Goal: Transaction & Acquisition: Purchase product/service

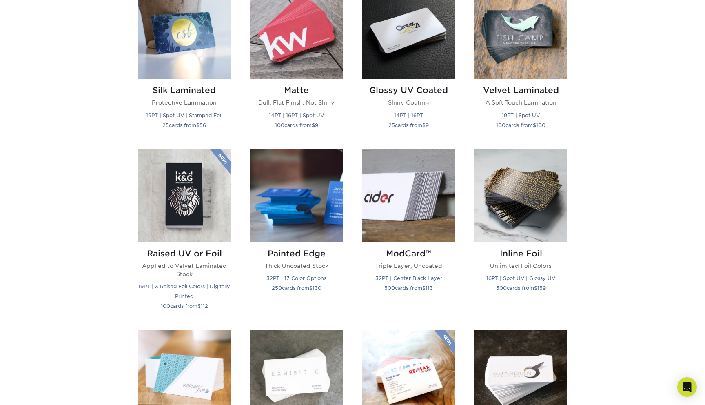
scroll to position [337, 0]
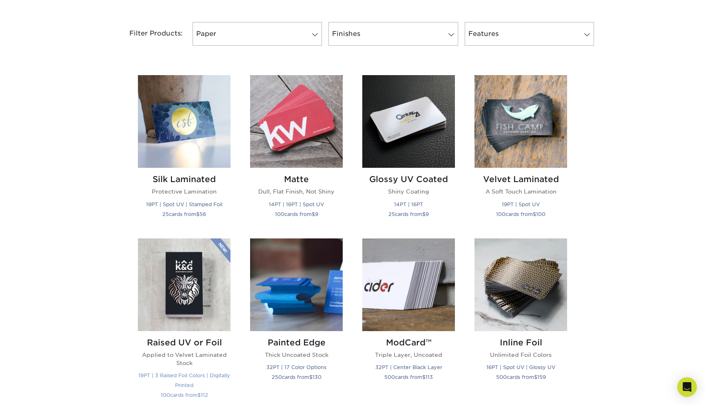
click at [186, 291] on img at bounding box center [184, 284] width 93 height 93
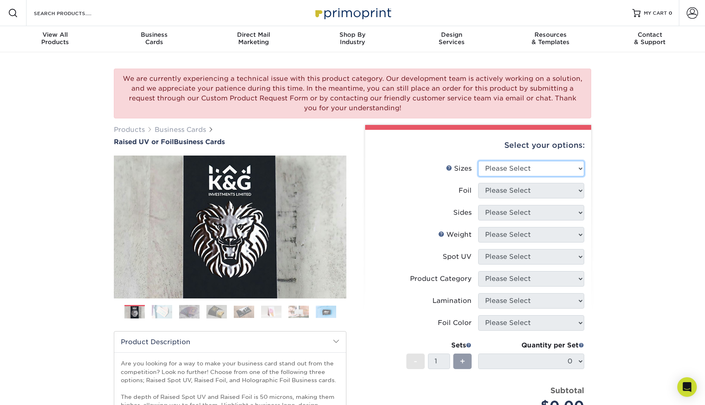
click at [508, 171] on select "Please Select 2" x 3.5" - Standard" at bounding box center [531, 169] width 106 height 16
select select "2.00x3.50"
click at [478, 161] on select "Please Select 2" x 3.5" - Standard" at bounding box center [531, 169] width 106 height 16
click at [523, 188] on select "Please Select No Yes" at bounding box center [531, 191] width 106 height 16
select select "0"
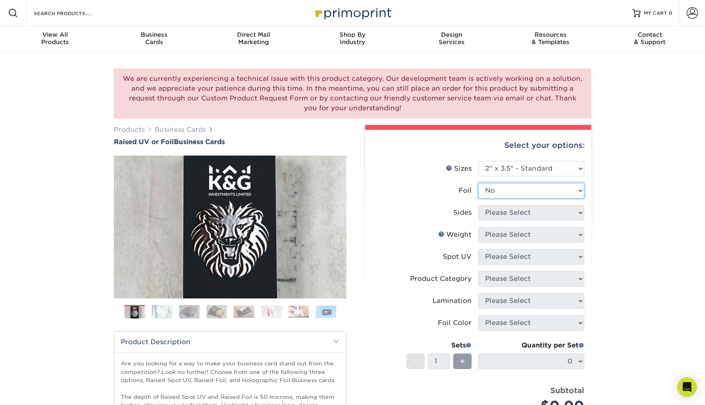
click at [478, 183] on select "Please Select No Yes" at bounding box center [531, 191] width 106 height 16
